Goal: Obtain resource: Download file/media

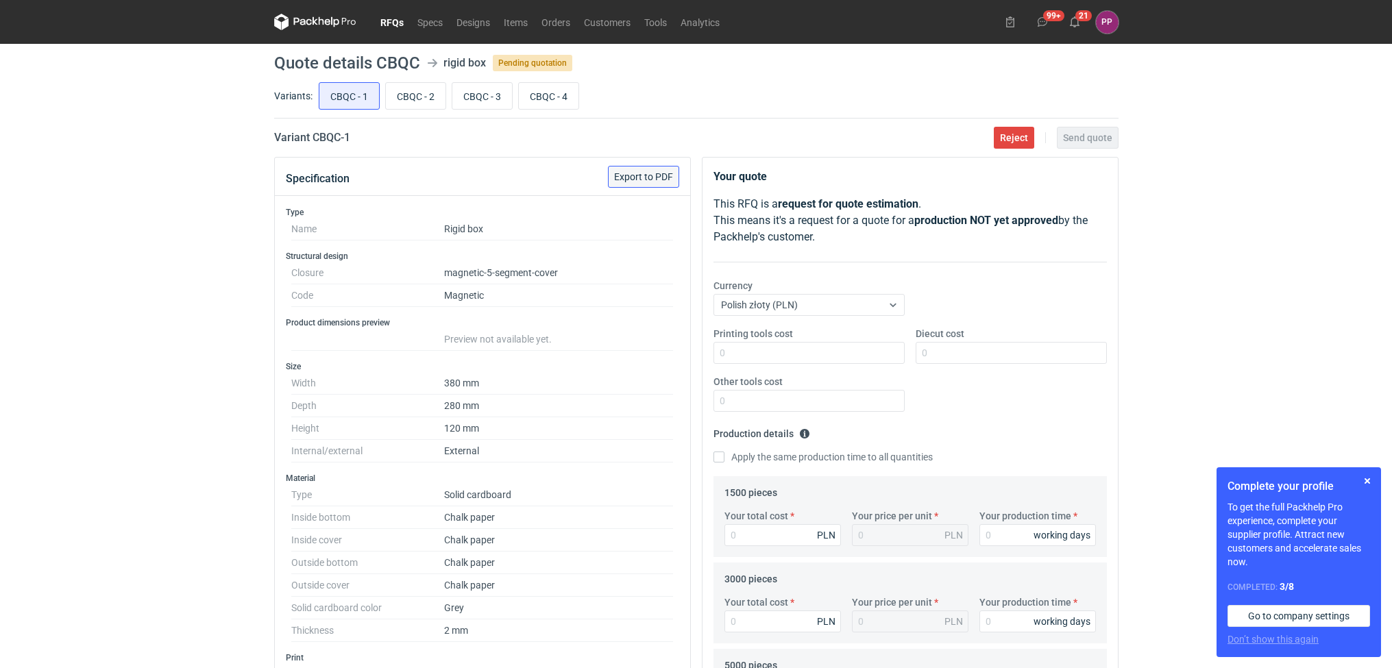
click at [631, 181] on span "Export to PDF" at bounding box center [643, 177] width 59 height 10
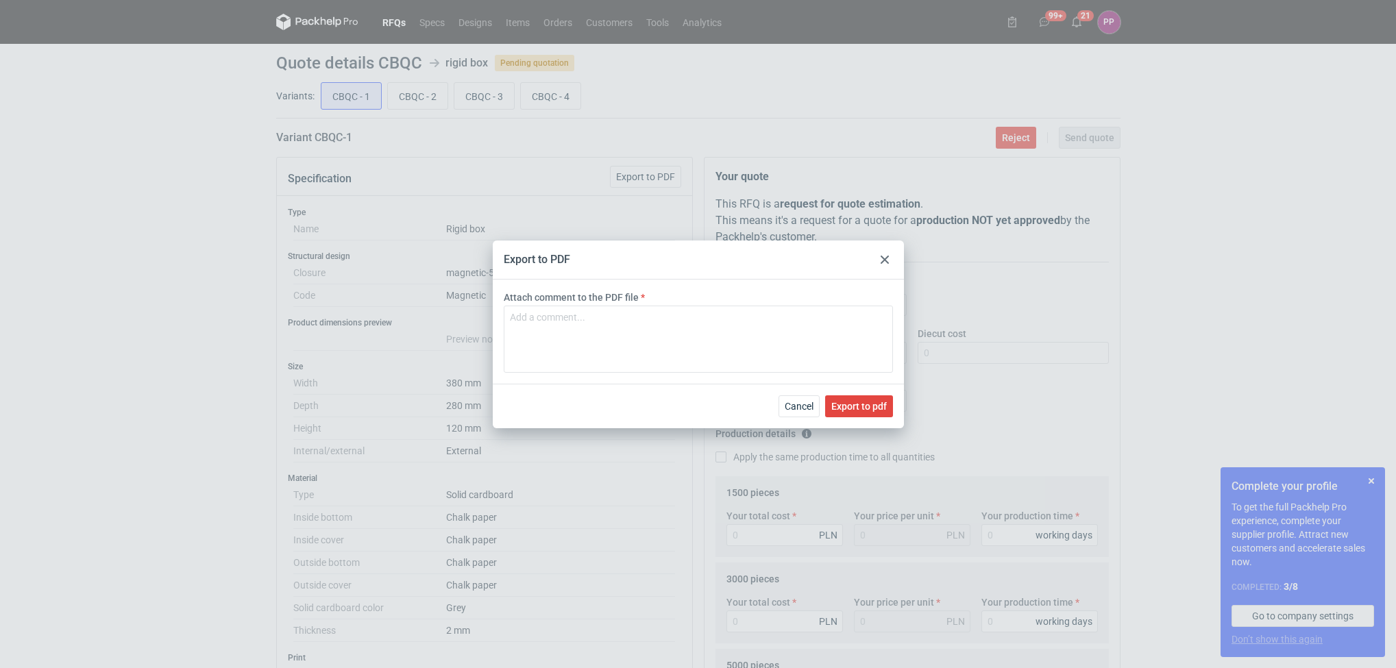
click at [687, 153] on div "Export to PDF Attach comment to the PDF file Cancel Export to pdf" at bounding box center [698, 334] width 1396 height 668
click at [796, 402] on span "Cancel" at bounding box center [799, 407] width 29 height 10
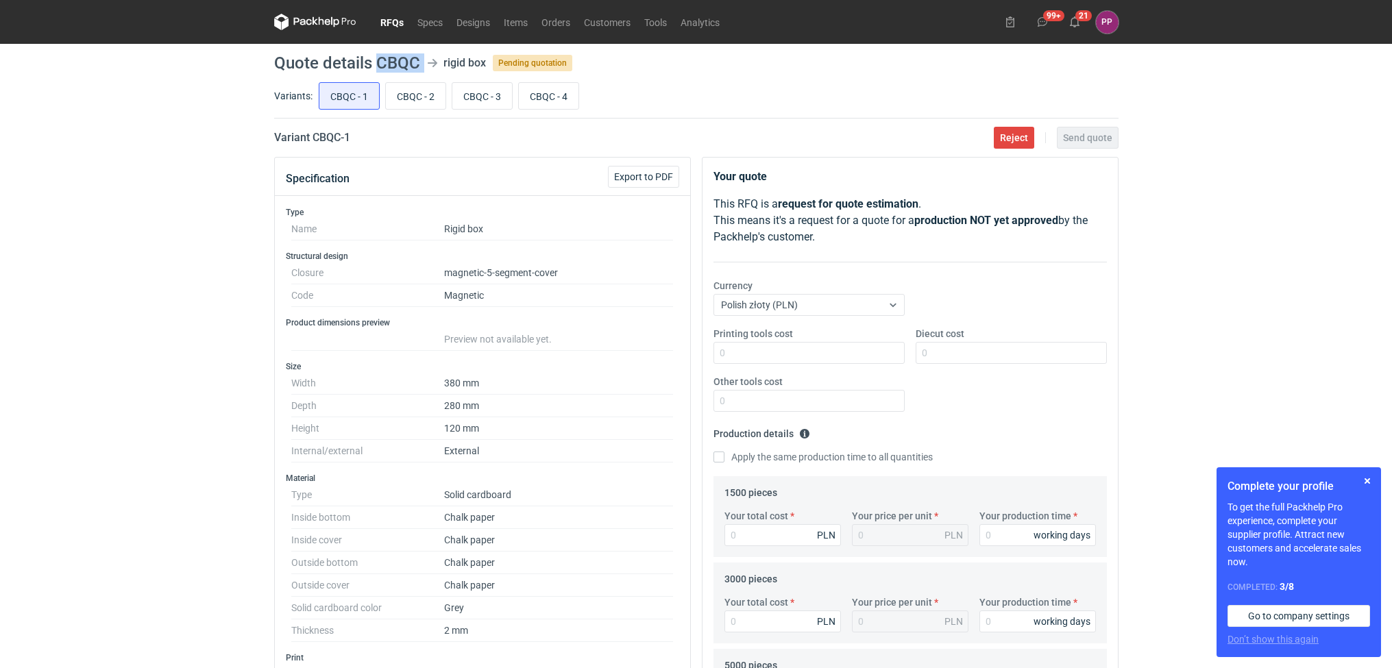
drag, startPoint x: 424, startPoint y: 53, endPoint x: 379, endPoint y: 58, distance: 45.5
copy header "CBQC"
click at [617, 172] on span "Export to PDF" at bounding box center [643, 177] width 59 height 10
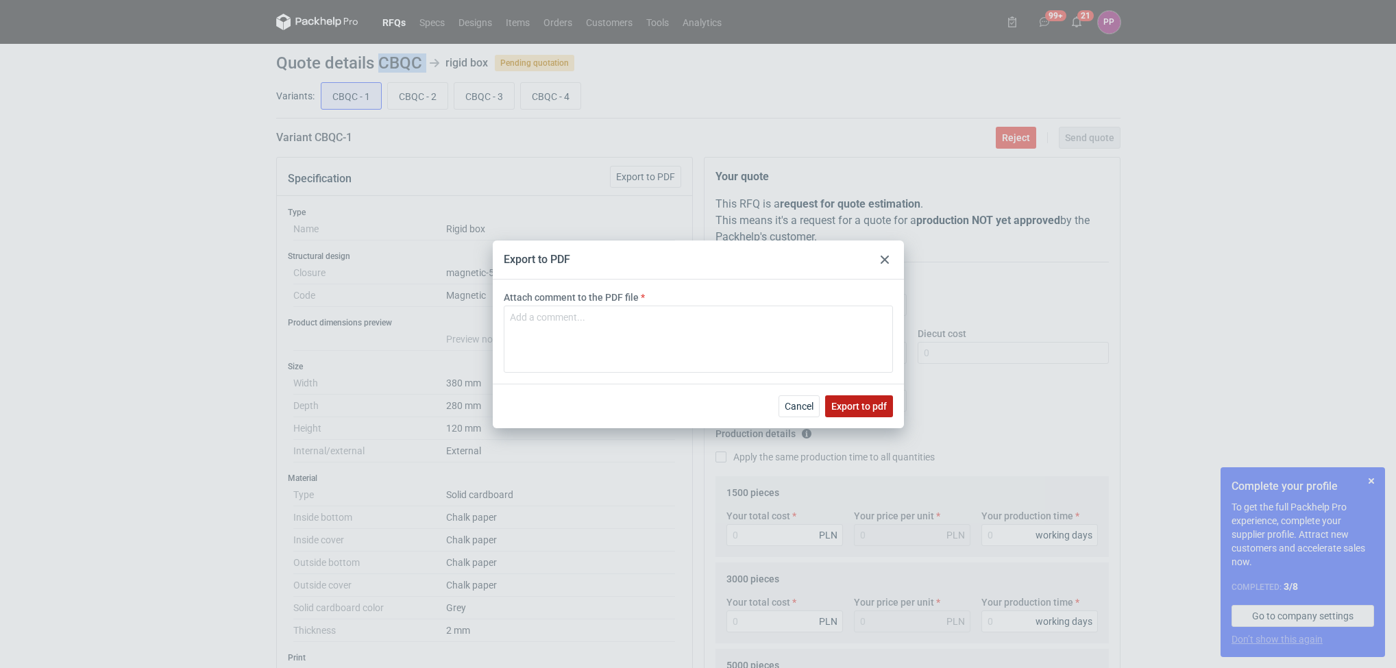
click at [847, 403] on span "Export to pdf" at bounding box center [859, 407] width 56 height 10
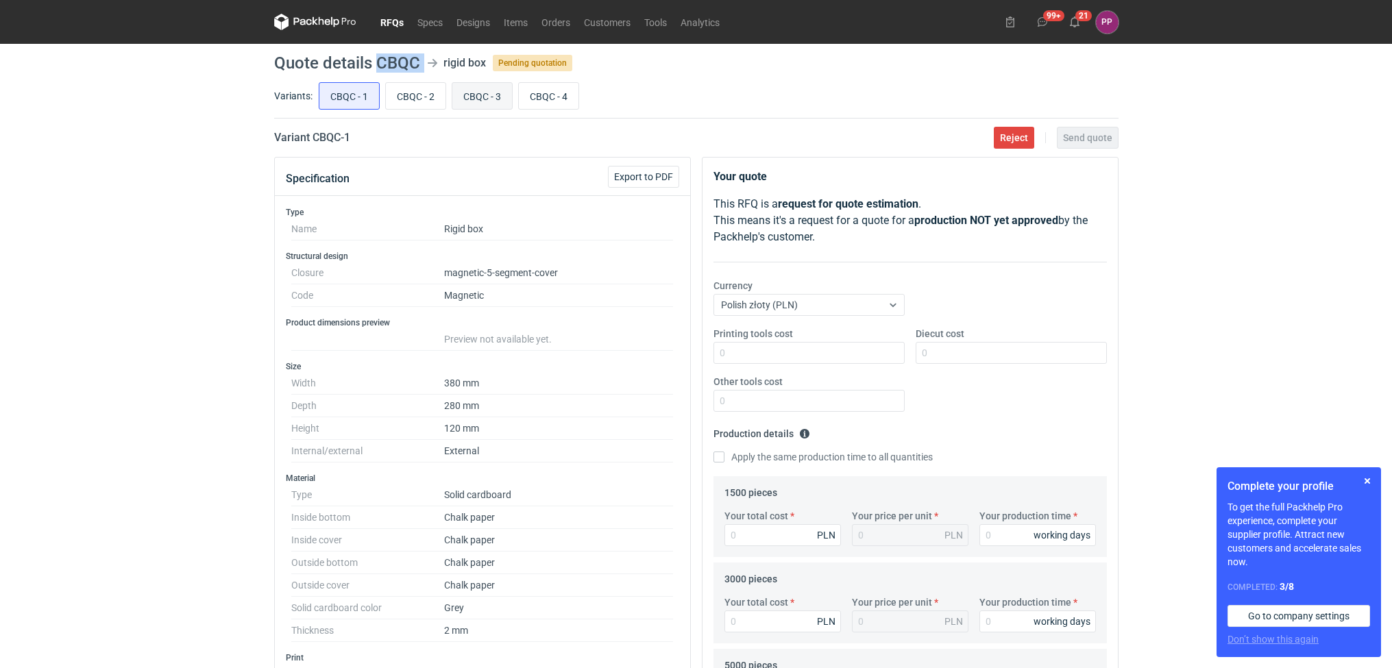
click at [477, 99] on input "CBQC - 3" at bounding box center [482, 96] width 60 height 26
radio input "true"
click at [620, 162] on div "Specification Export to PDF" at bounding box center [482, 177] width 415 height 38
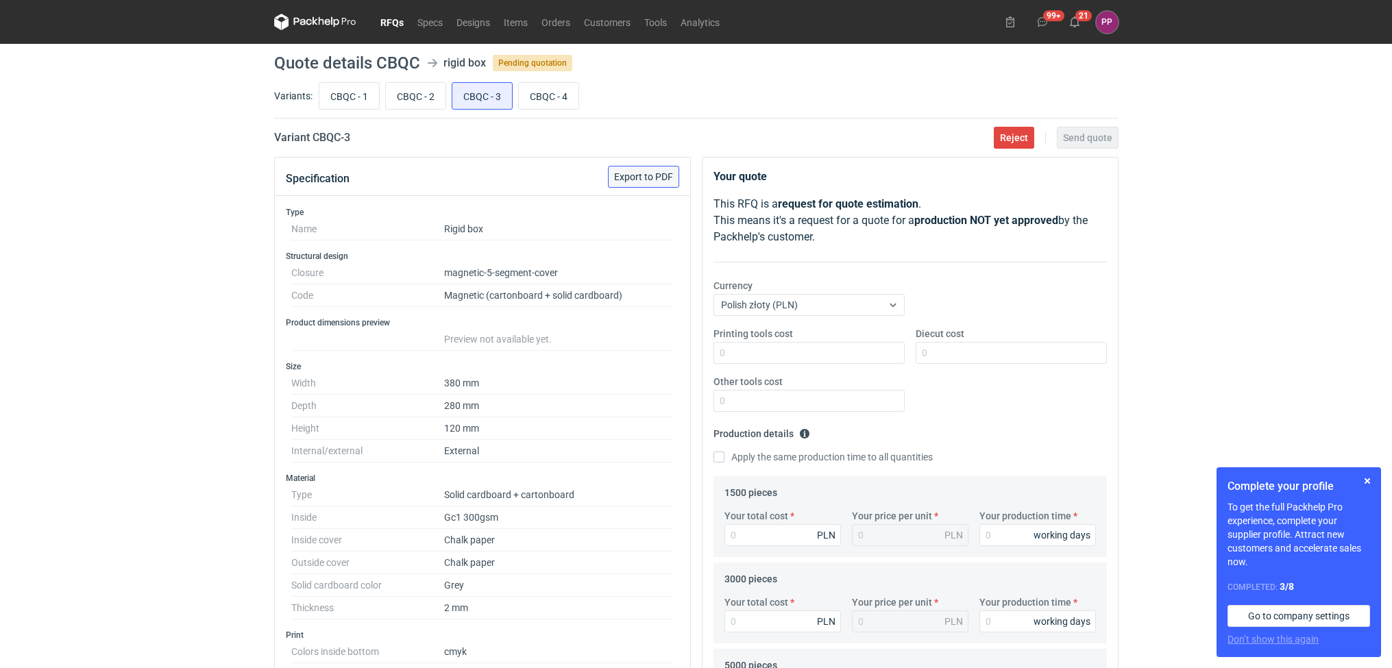
click at [632, 183] on button "Export to PDF" at bounding box center [643, 177] width 71 height 22
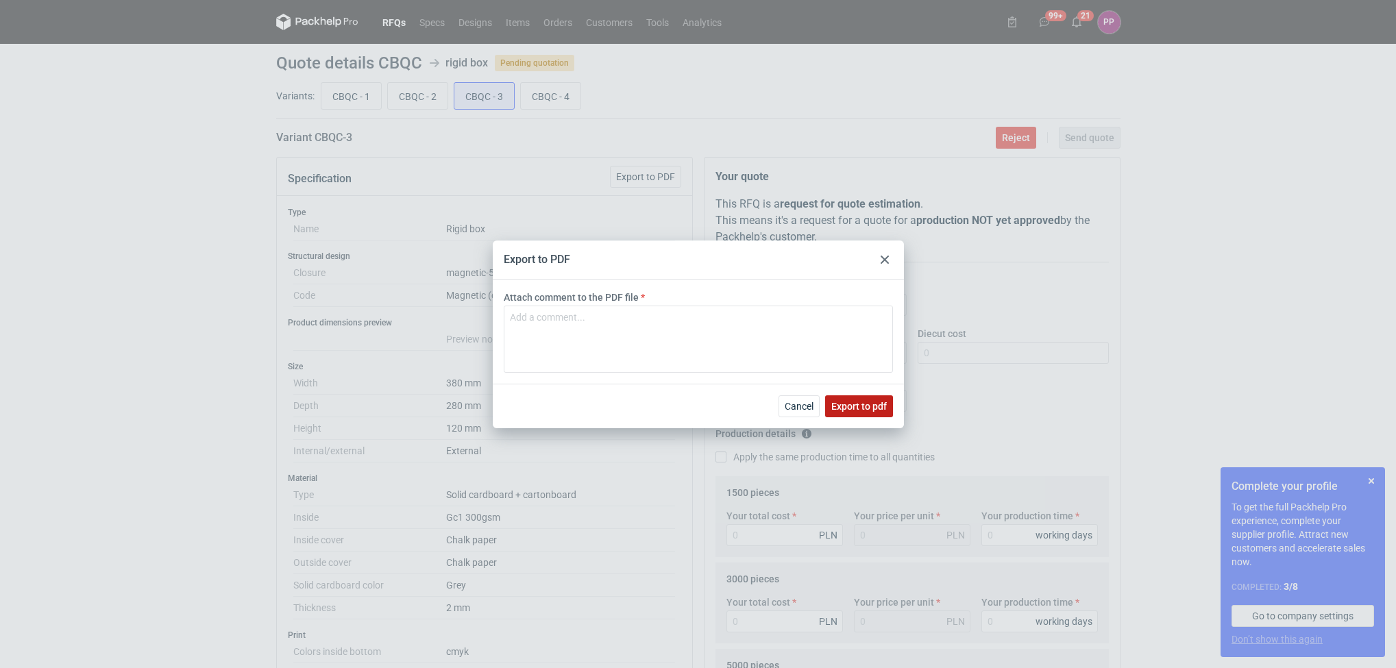
click at [842, 405] on span "Export to pdf" at bounding box center [859, 407] width 56 height 10
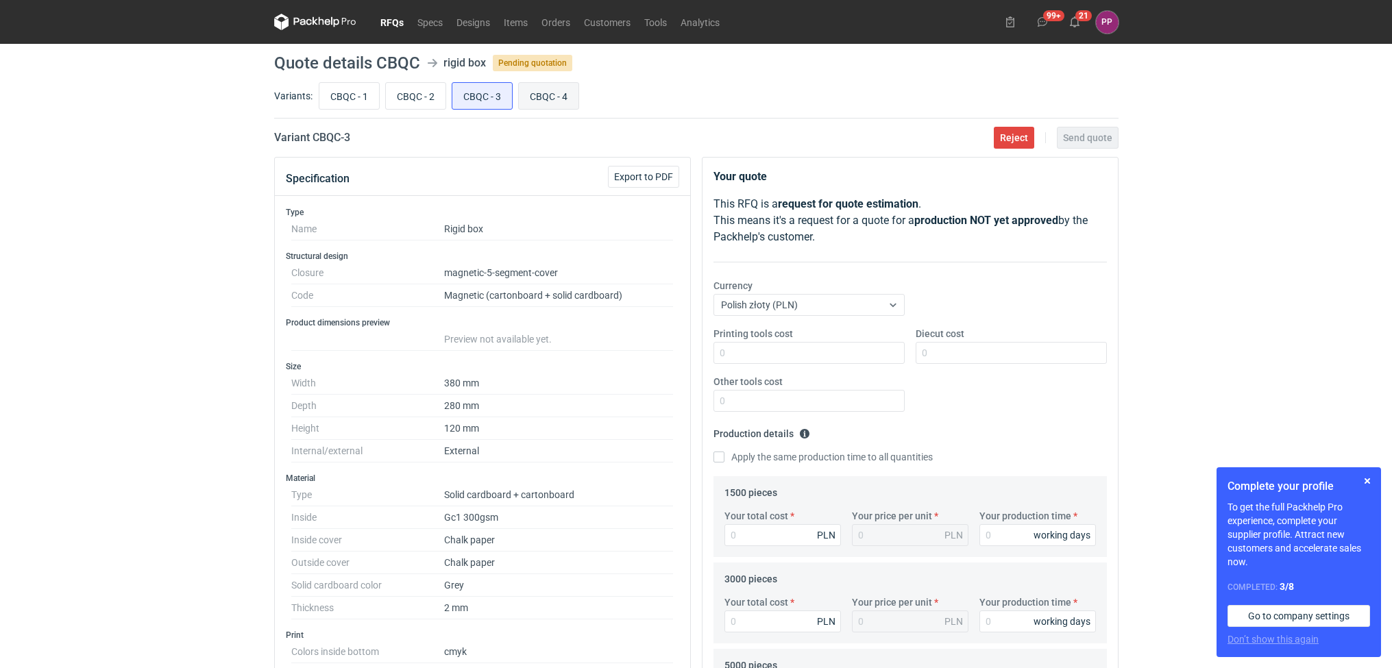
click at [554, 97] on input "CBQC - 4" at bounding box center [549, 96] width 60 height 26
radio input "true"
click at [628, 169] on button "Export to PDF" at bounding box center [643, 177] width 71 height 22
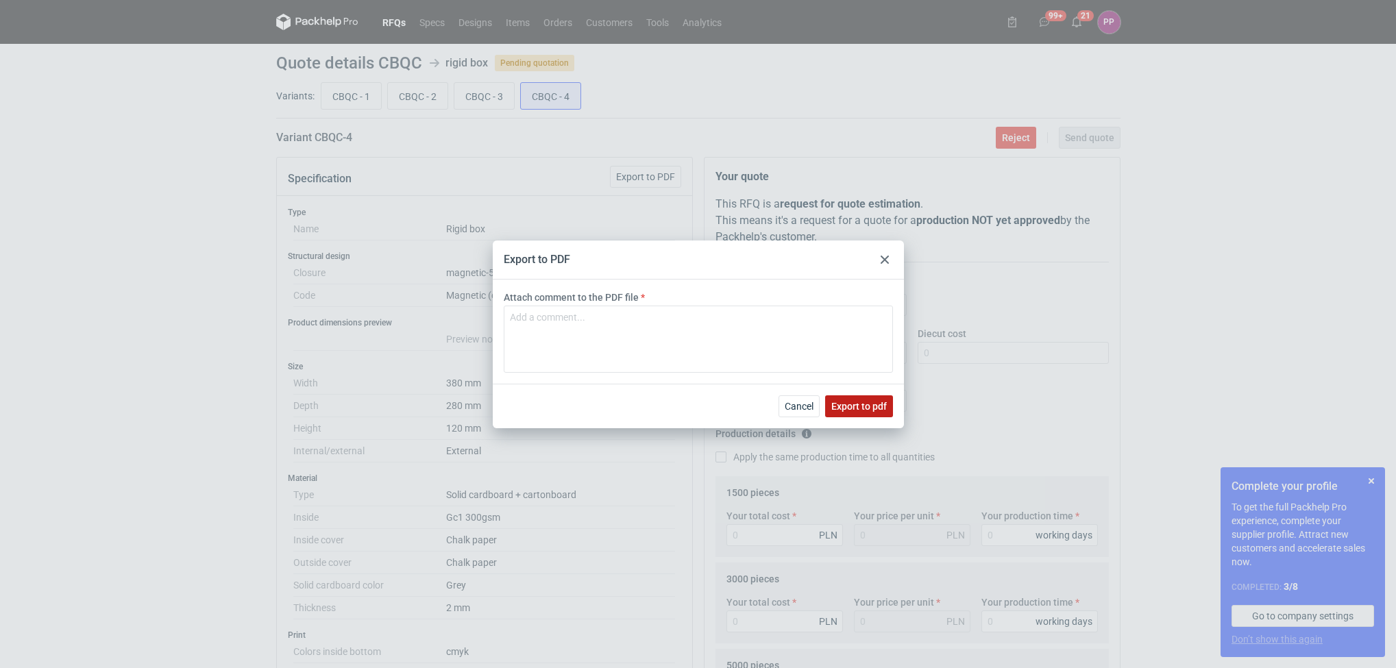
click at [838, 405] on span "Export to pdf" at bounding box center [859, 407] width 56 height 10
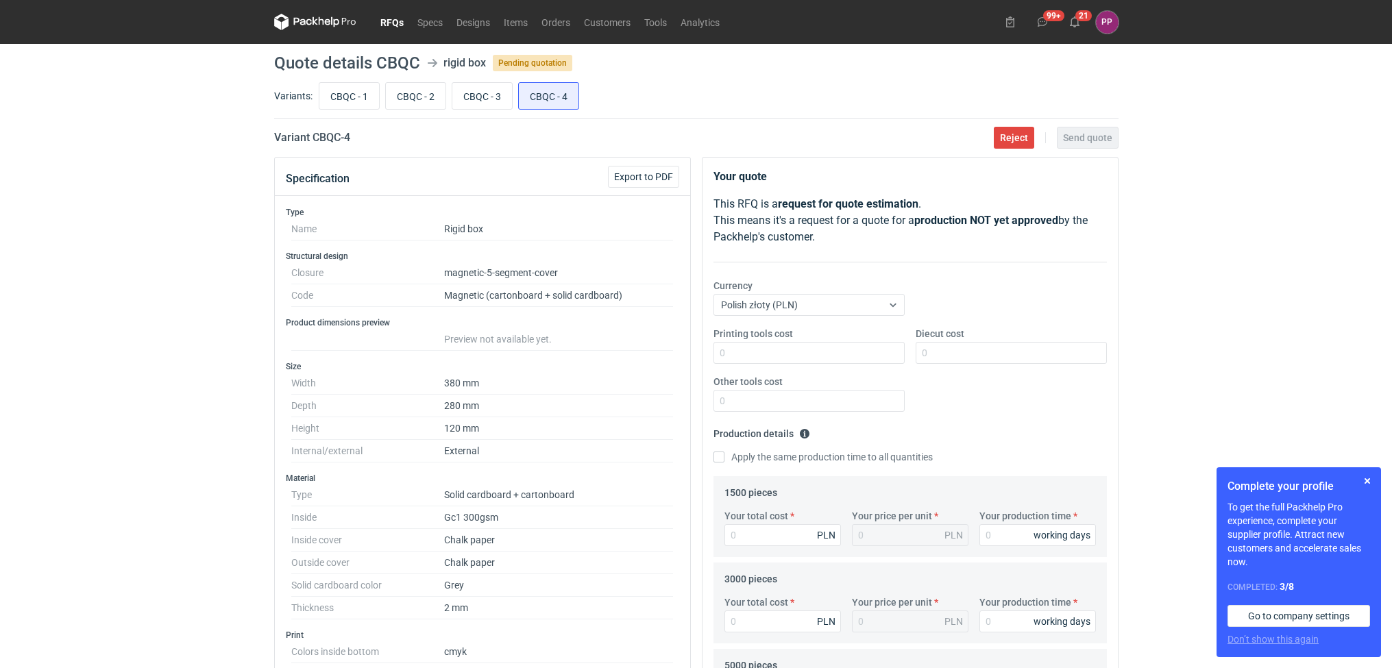
click at [134, 411] on div "RFQs Specs Designs Items Orders Customers Tools Analytics 99+ 21 PP Paulina Pan…" at bounding box center [696, 334] width 1392 height 668
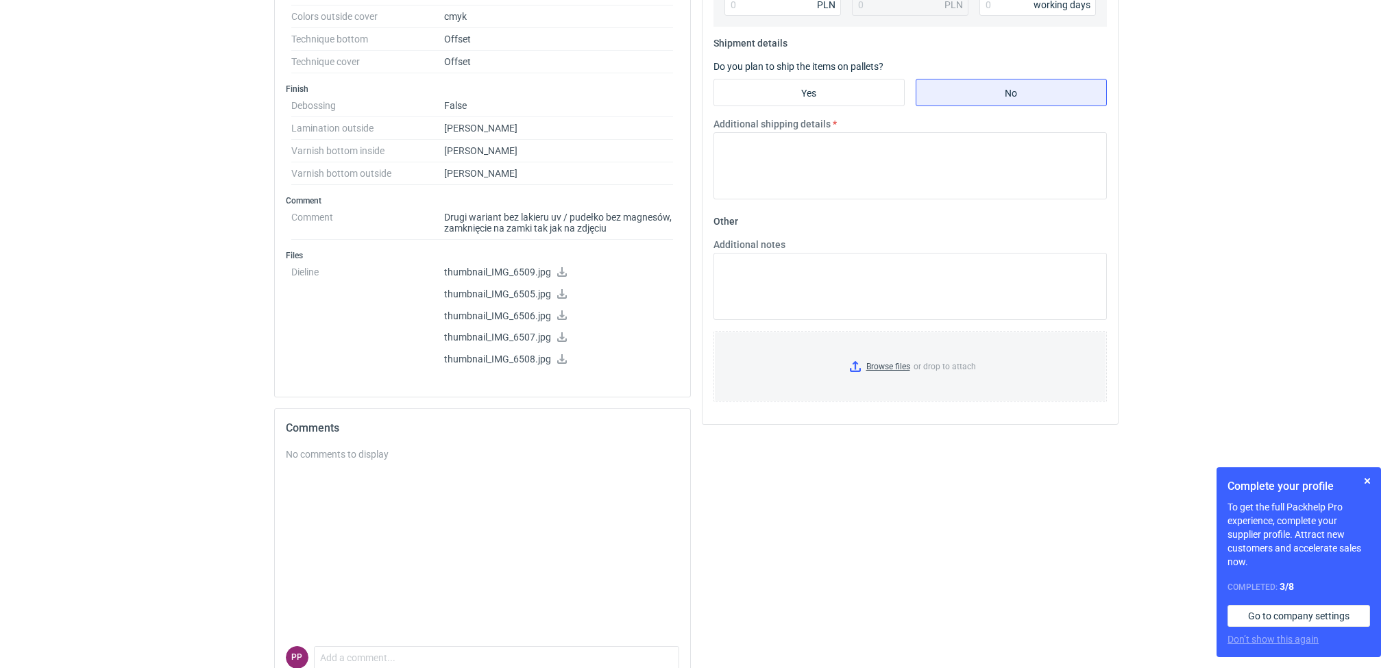
scroll to position [701, 0]
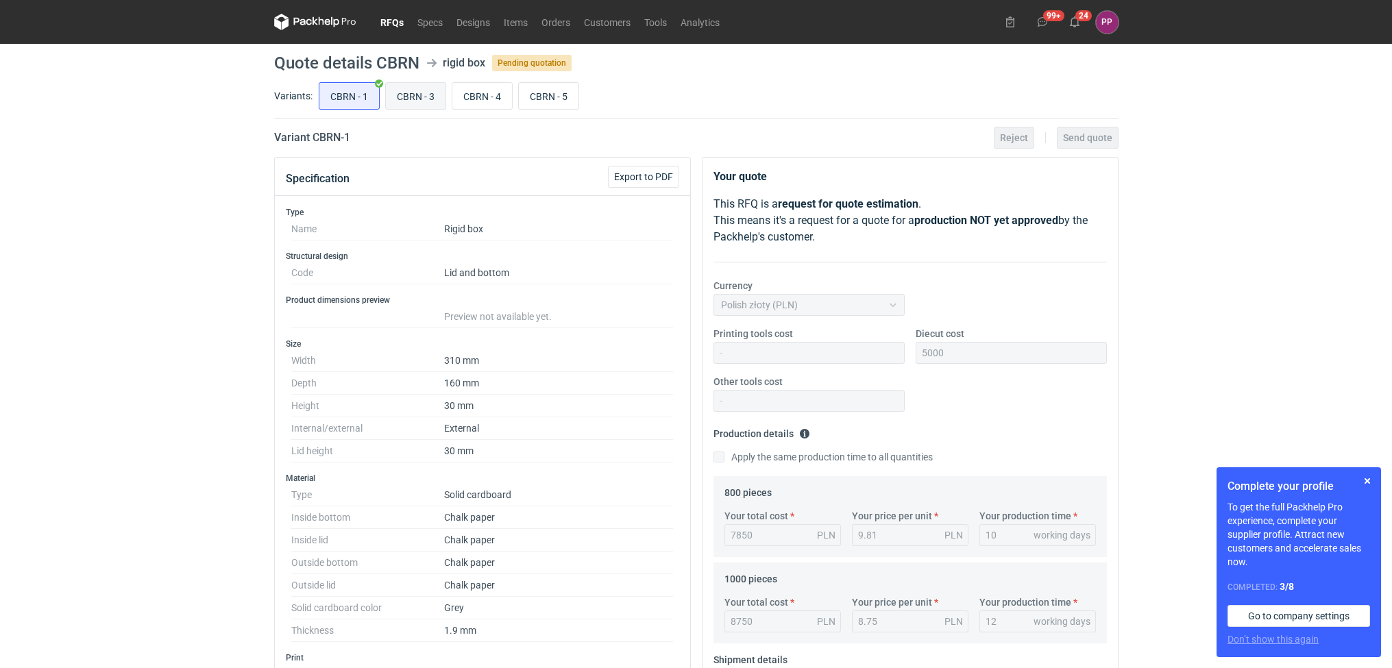
click at [422, 106] on input "CBRN - 3" at bounding box center [416, 96] width 60 height 26
radio input "true"
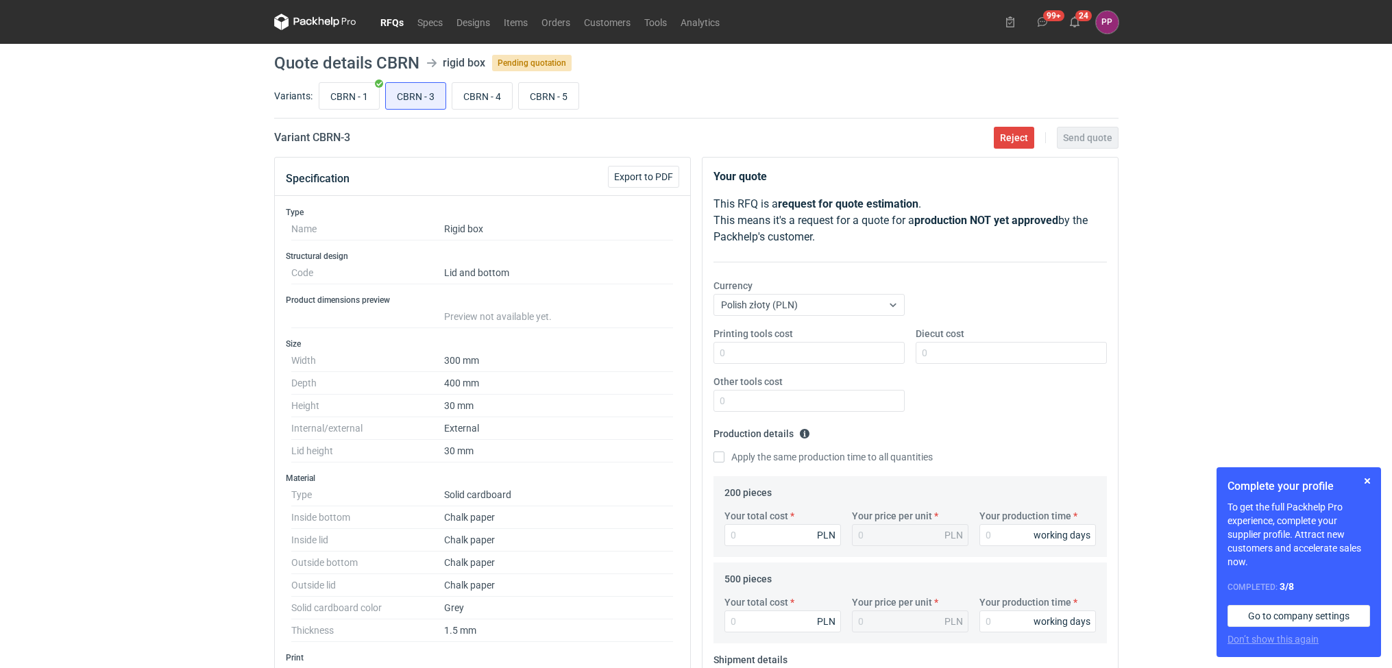
click at [642, 165] on div "Specification Export to PDF" at bounding box center [482, 177] width 415 height 38
click at [638, 173] on span "Export to PDF" at bounding box center [643, 177] width 59 height 10
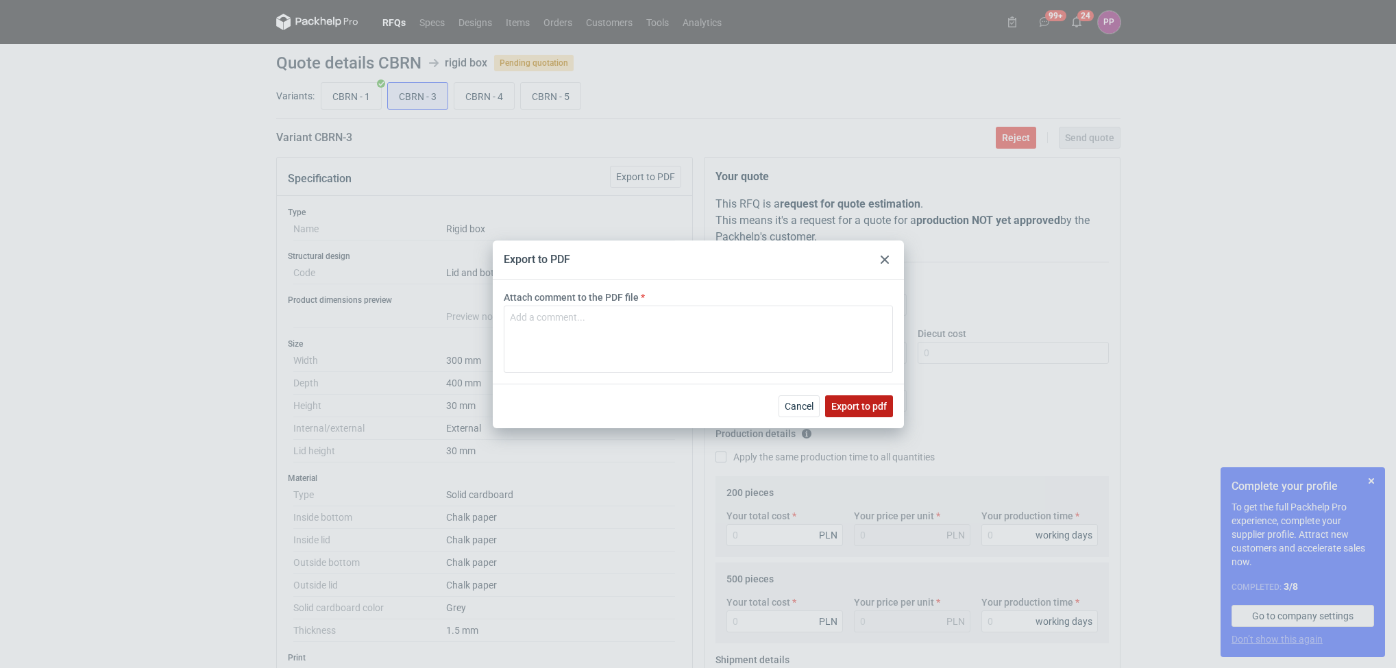
click at [855, 402] on span "Export to pdf" at bounding box center [859, 407] width 56 height 10
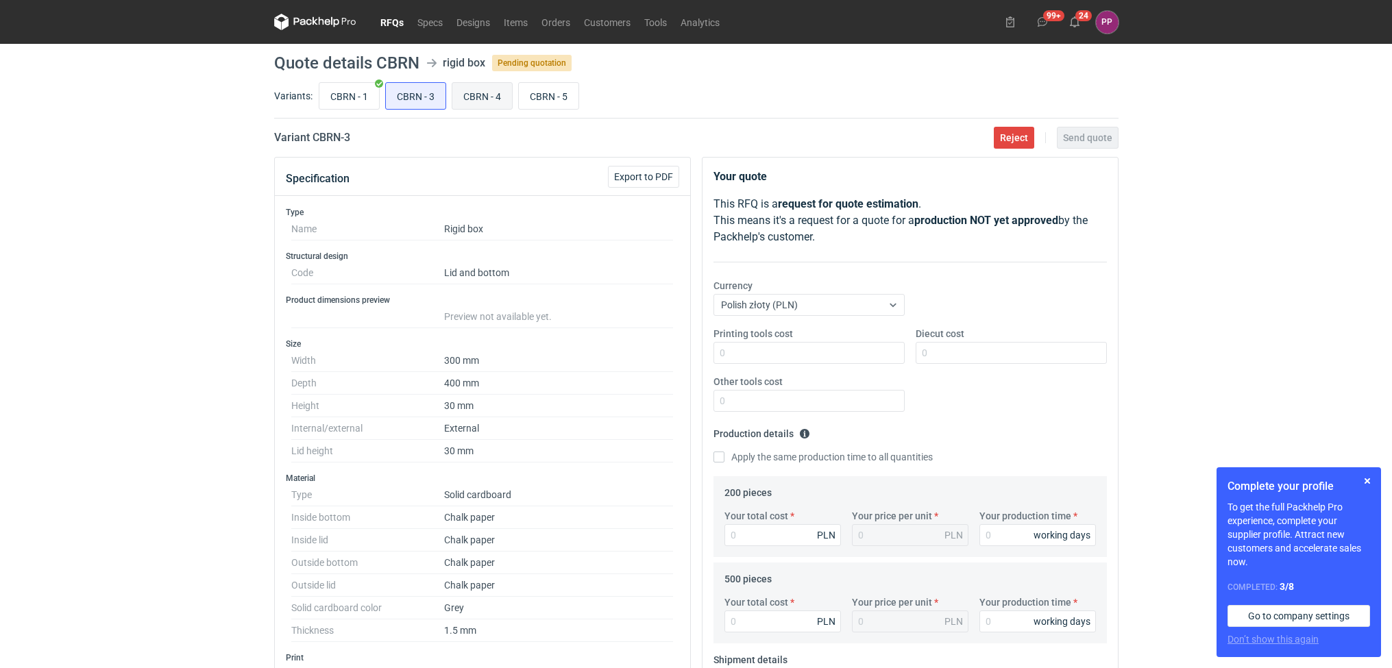
click at [482, 93] on input "CBRN - 4" at bounding box center [482, 96] width 60 height 26
radio input "true"
click at [632, 184] on button "Export to PDF" at bounding box center [643, 177] width 71 height 22
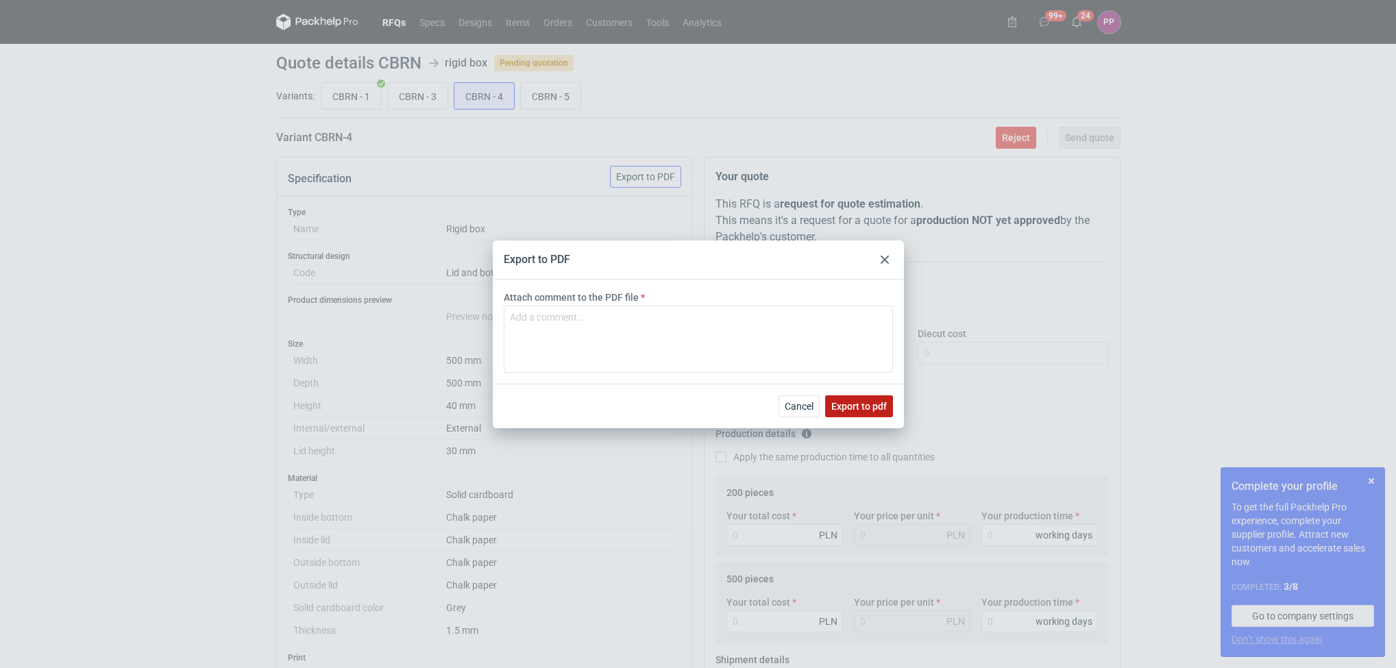
click at [852, 412] on button "Export to pdf" at bounding box center [859, 407] width 68 height 22
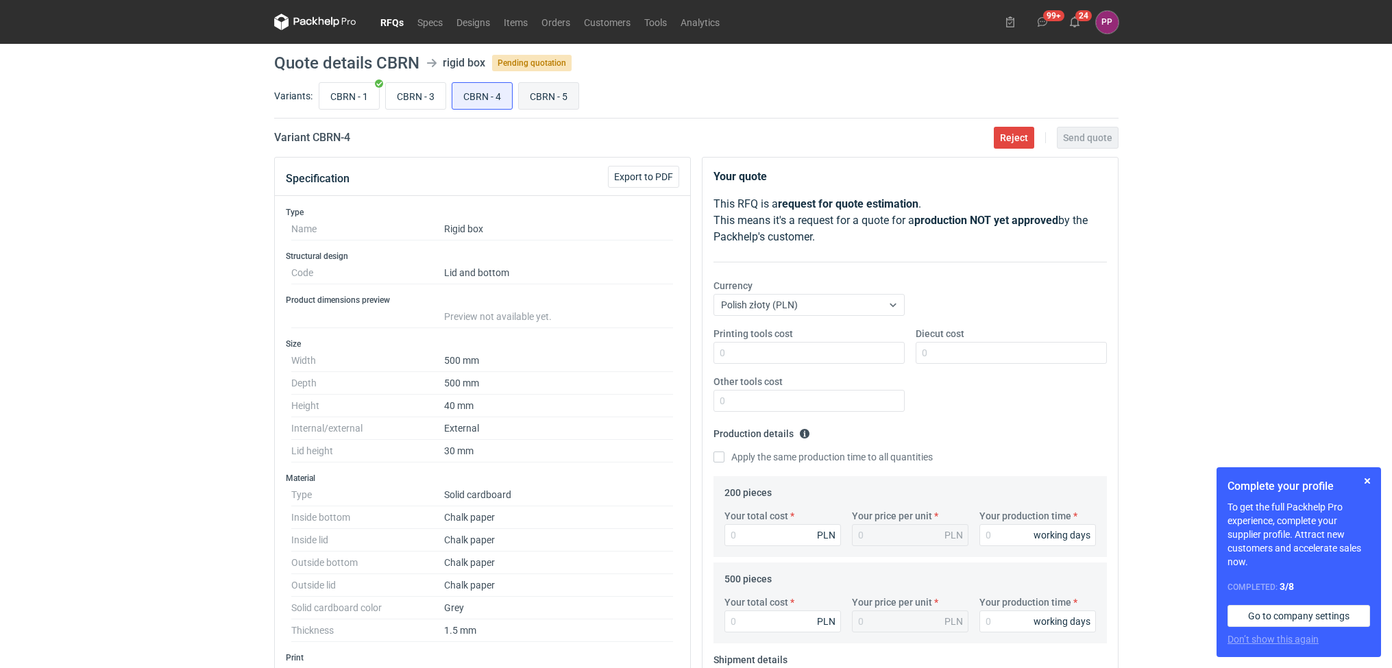
click at [547, 107] on input "CBRN - 5" at bounding box center [549, 96] width 60 height 26
radio input "true"
click at [653, 175] on span "Export to PDF" at bounding box center [643, 177] width 59 height 10
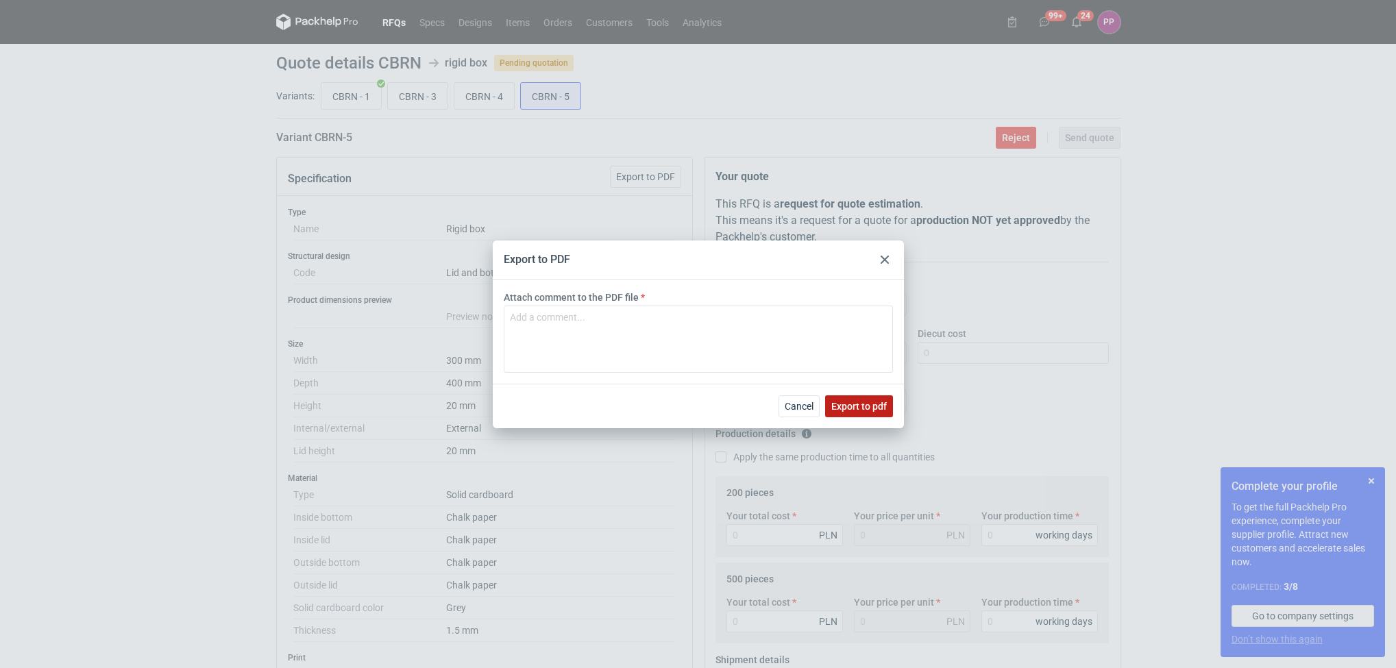
click at [858, 413] on button "Export to pdf" at bounding box center [859, 407] width 68 height 22
